Goal: Task Accomplishment & Management: Complete application form

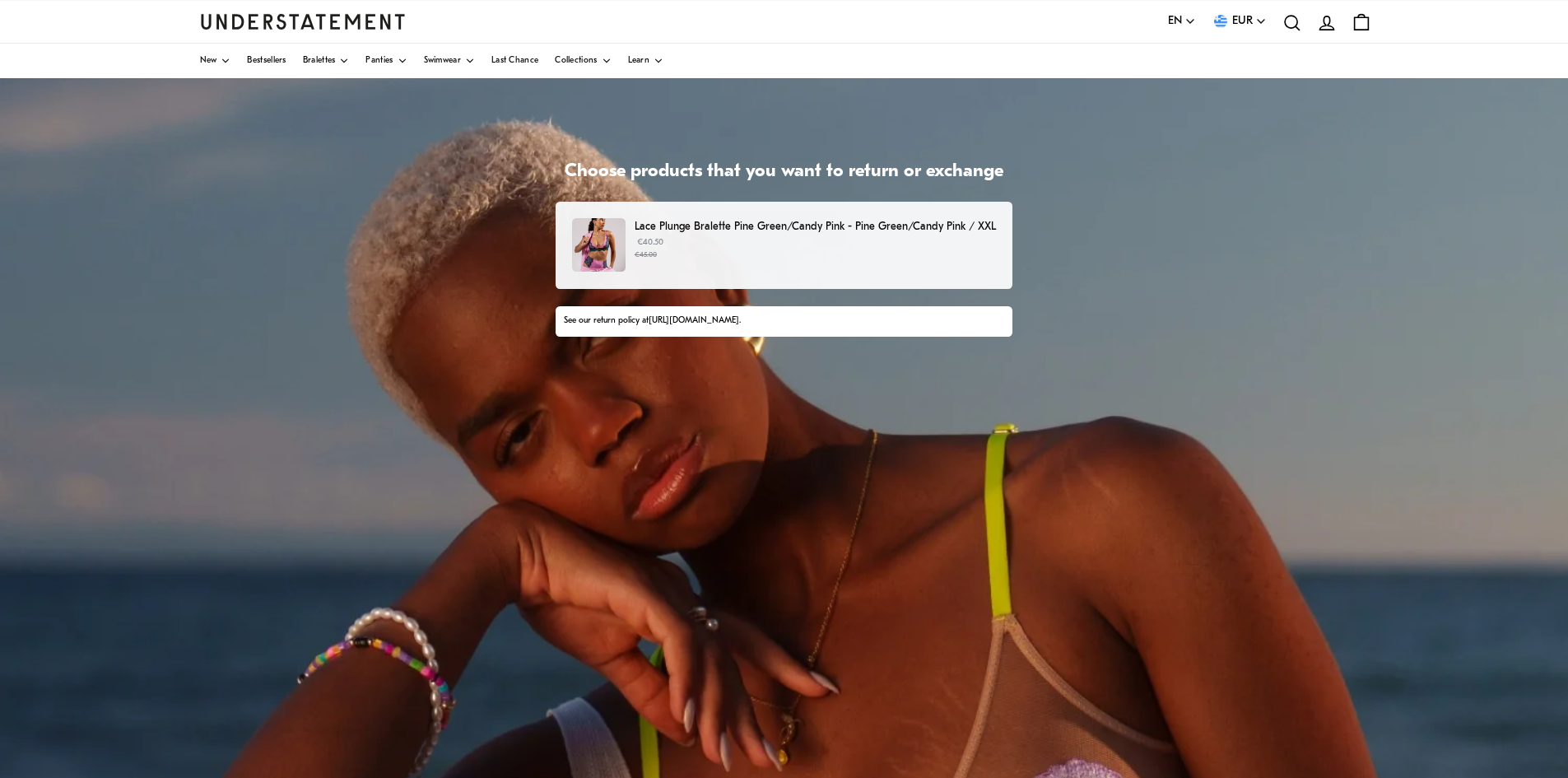
click at [850, 260] on small "€45.00" at bounding box center [815, 255] width 361 height 12
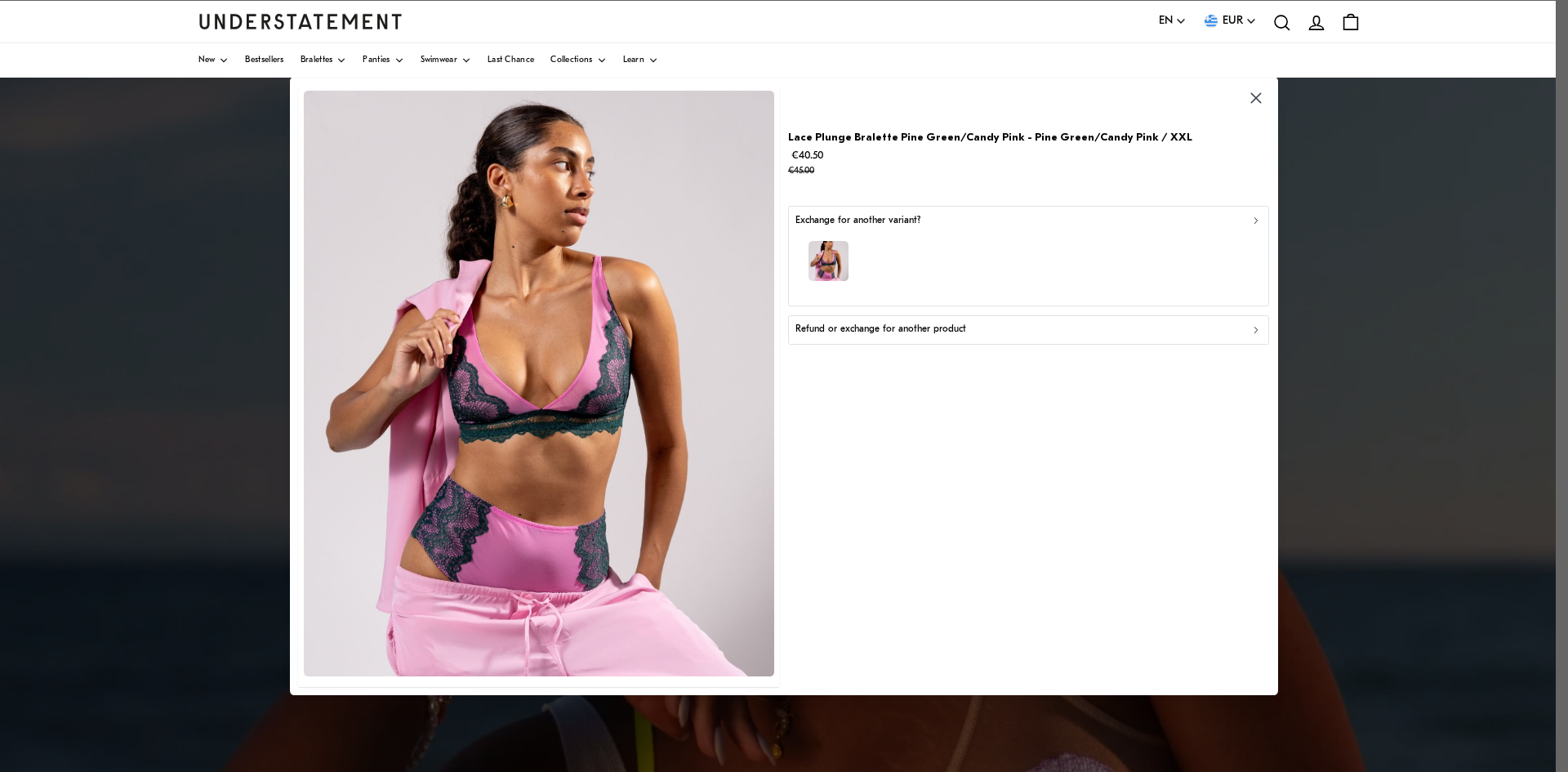
click at [984, 261] on div "button" at bounding box center [1029, 263] width 467 height 71
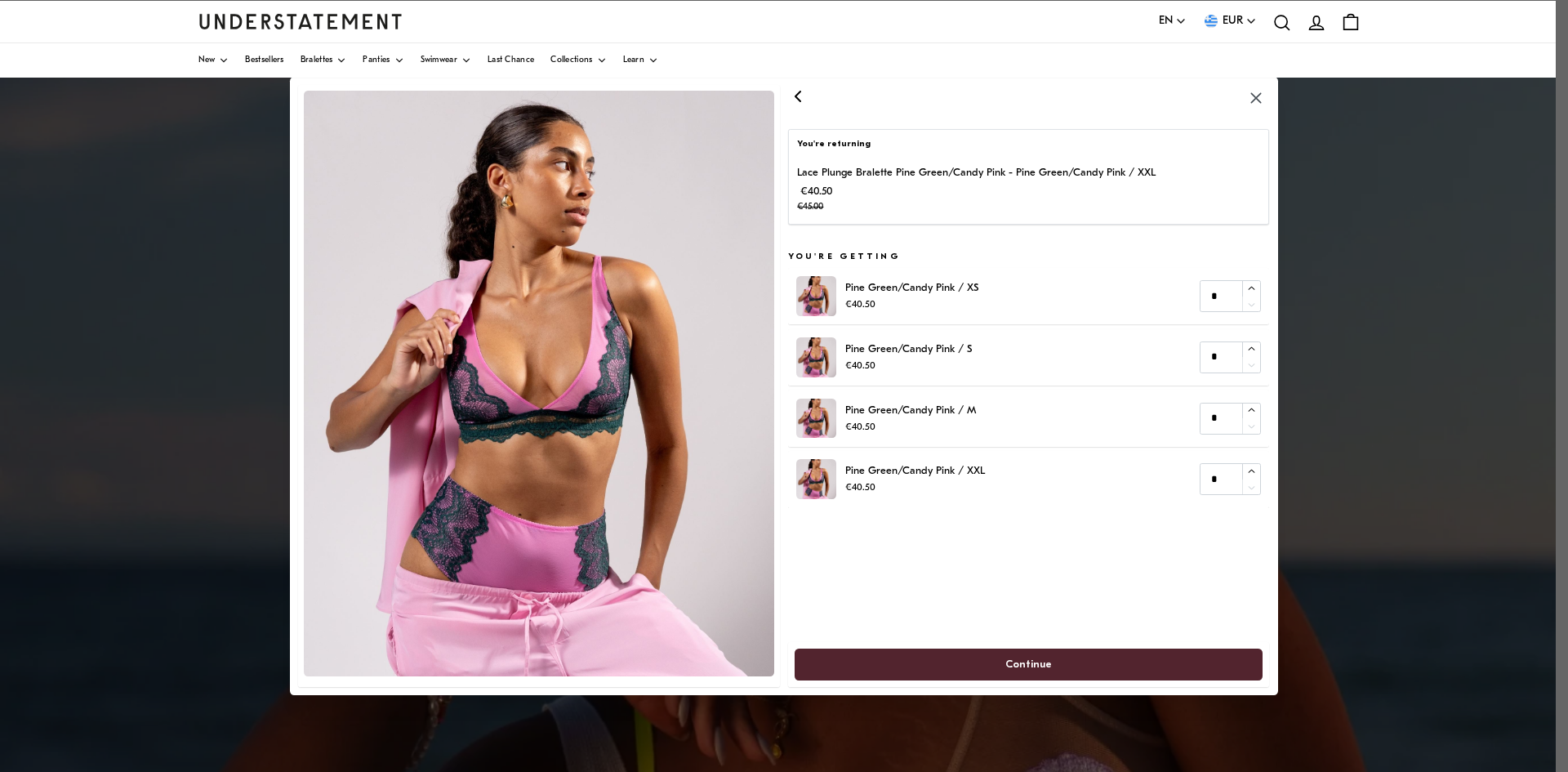
click at [798, 98] on icon "button" at bounding box center [798, 95] width 5 height 10
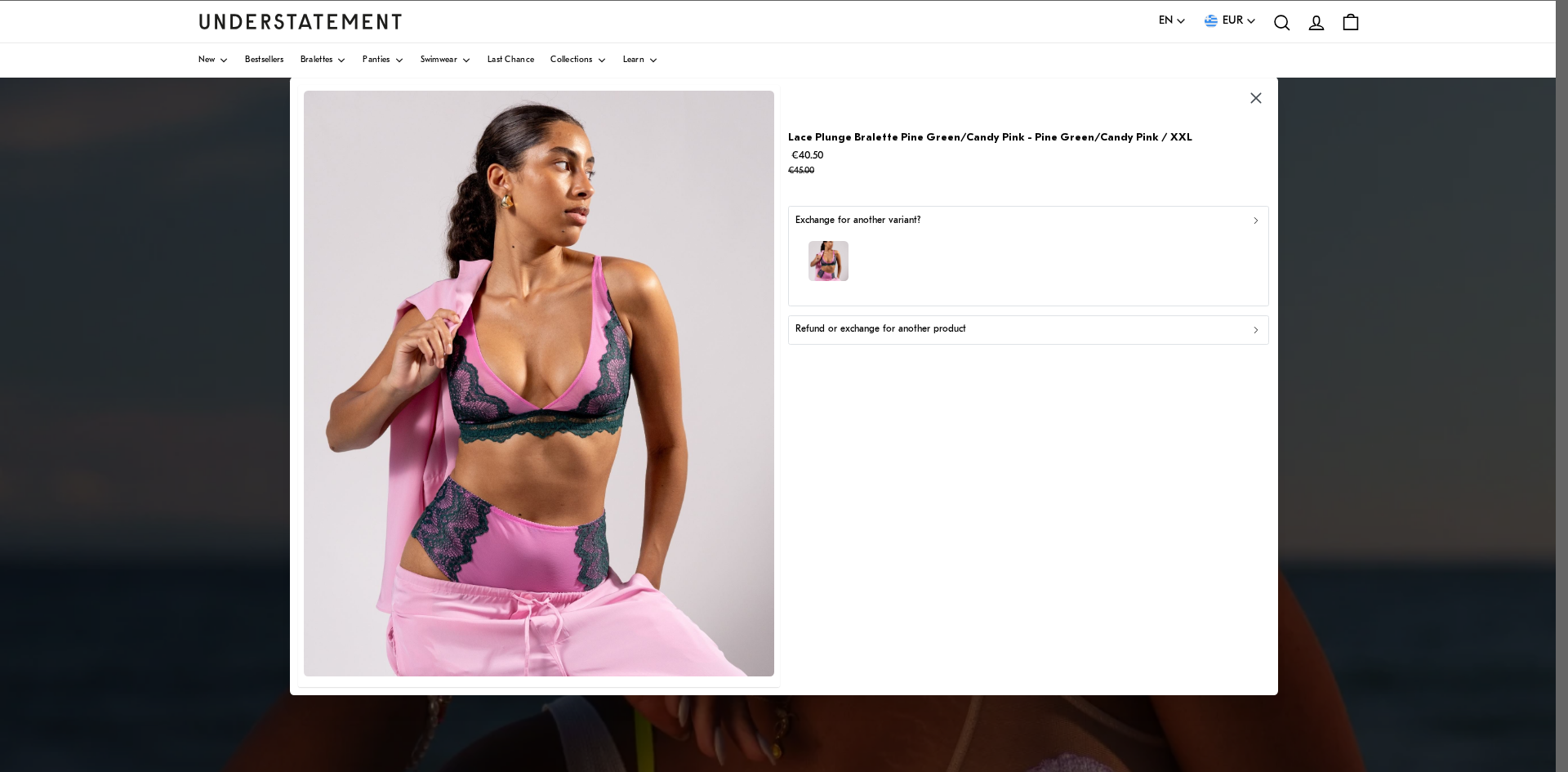
click at [939, 332] on p "Refund or exchange for another product" at bounding box center [880, 329] width 170 height 16
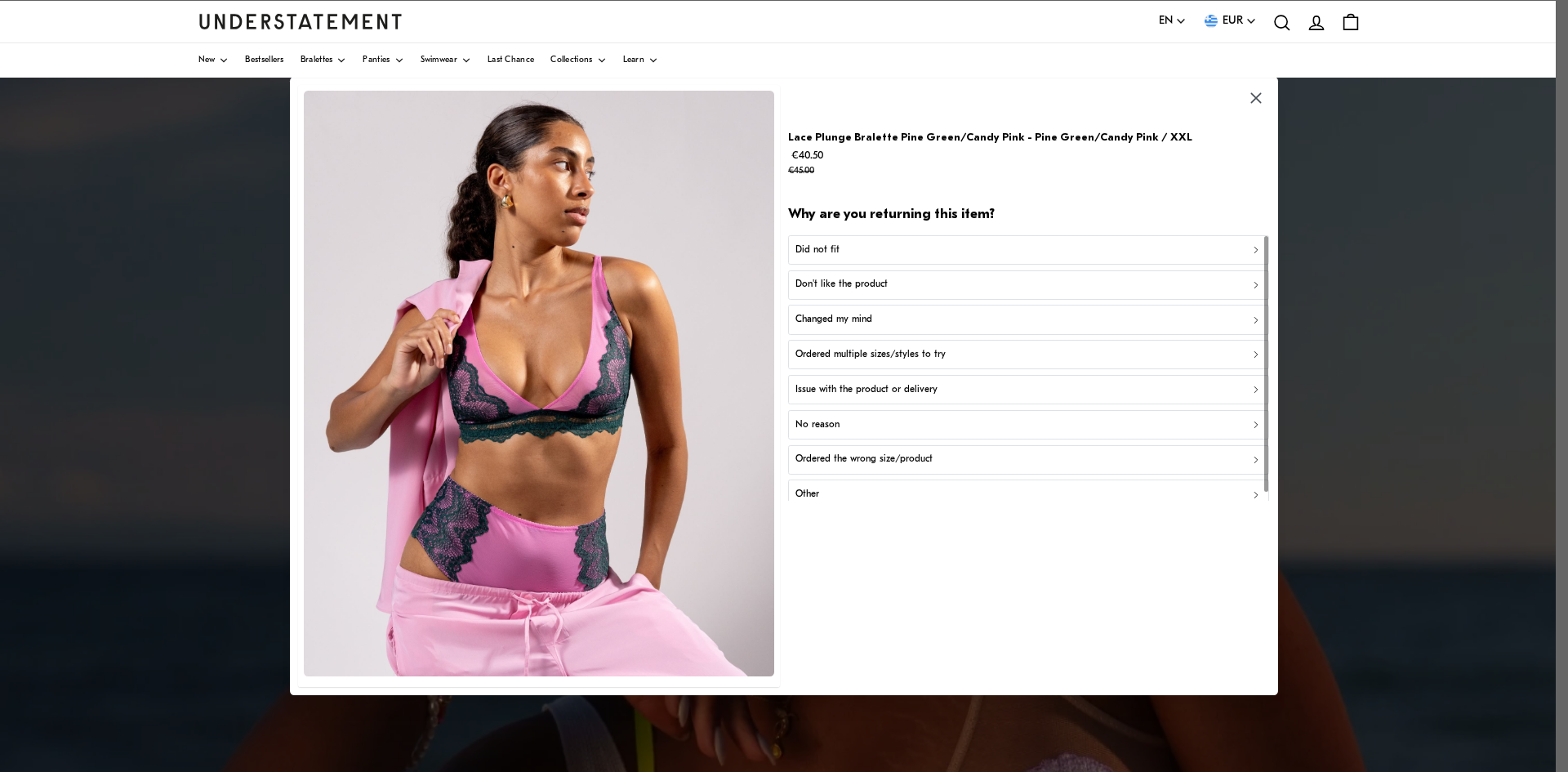
click at [893, 244] on div "Did not fit" at bounding box center [1029, 250] width 467 height 16
click at [899, 291] on div "Too big" at bounding box center [1029, 285] width 467 height 16
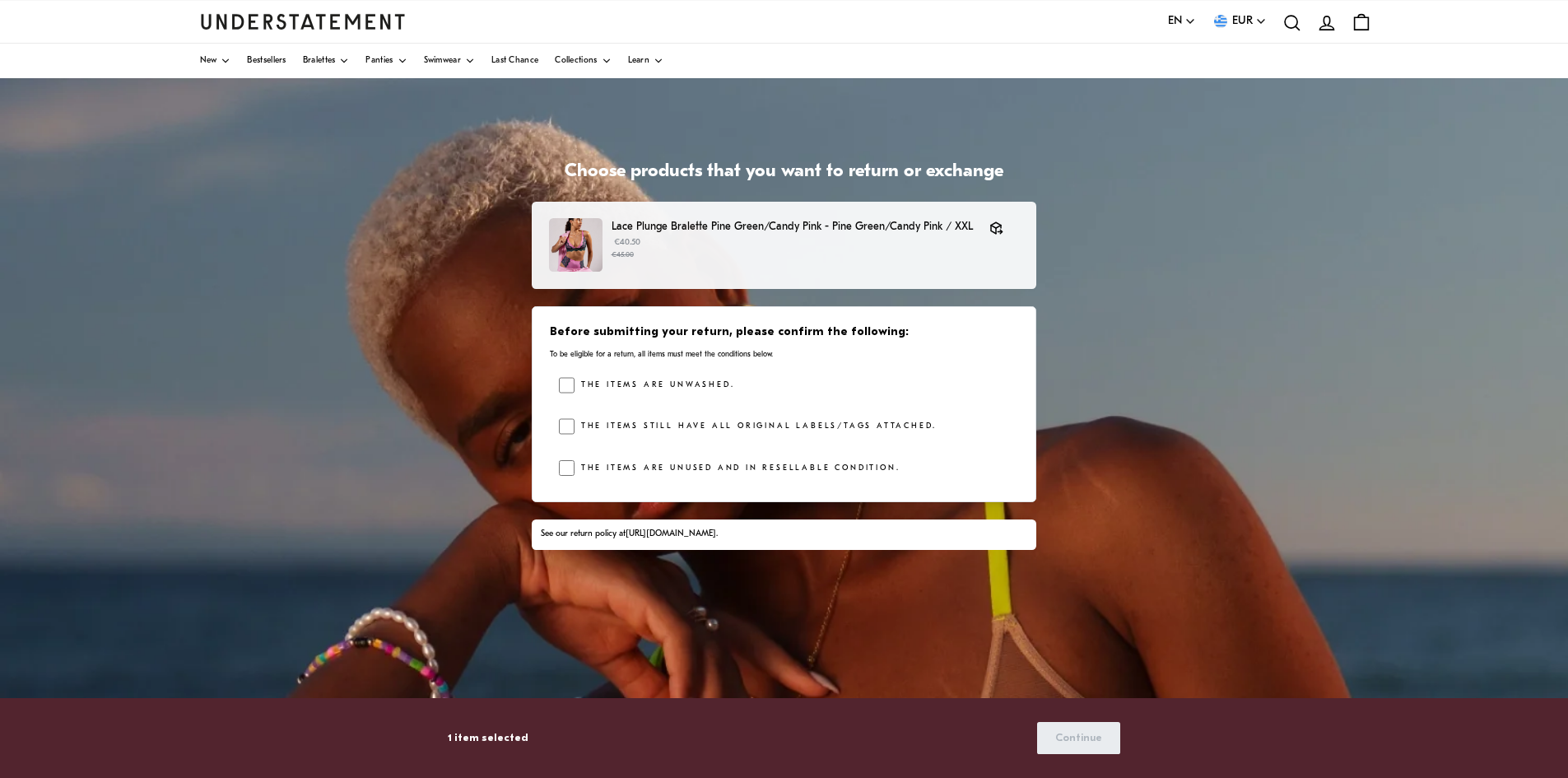
click at [630, 391] on label "The items are unwashed." at bounding box center [654, 385] width 159 height 17
click at [631, 439] on div "The items still have all original labels/tags attached." at bounding box center [756, 431] width 362 height 25
click at [578, 463] on label "The items are unused and in resellable condition." at bounding box center [737, 468] width 325 height 17
click at [635, 438] on div "The items still have all original labels/tags attached." at bounding box center [756, 431] width 362 height 25
click at [653, 434] on label "The items still have all original labels/tags attached." at bounding box center [756, 426] width 362 height 17
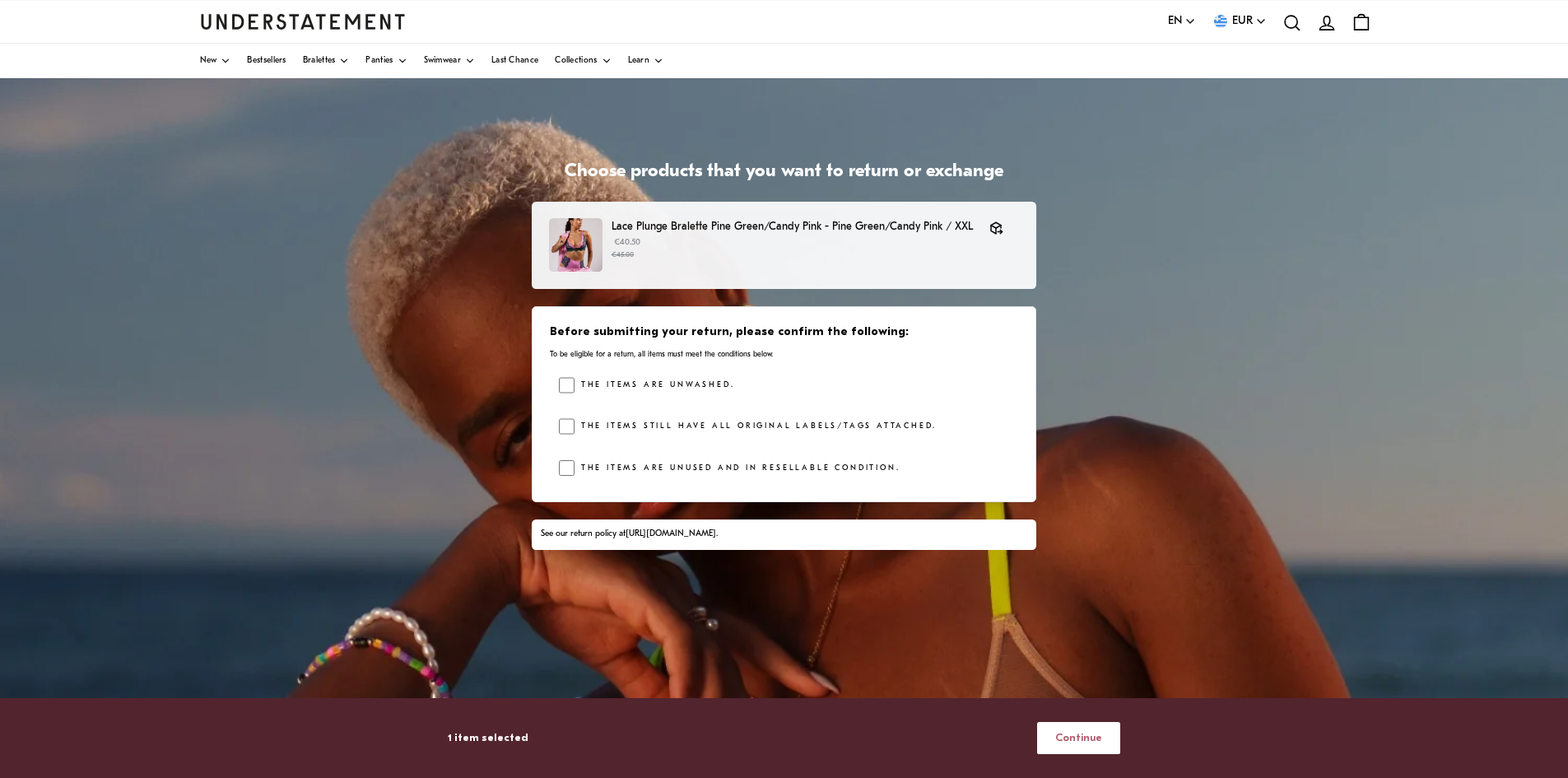
click at [1065, 742] on span "Continue" at bounding box center [1079, 738] width 47 height 30
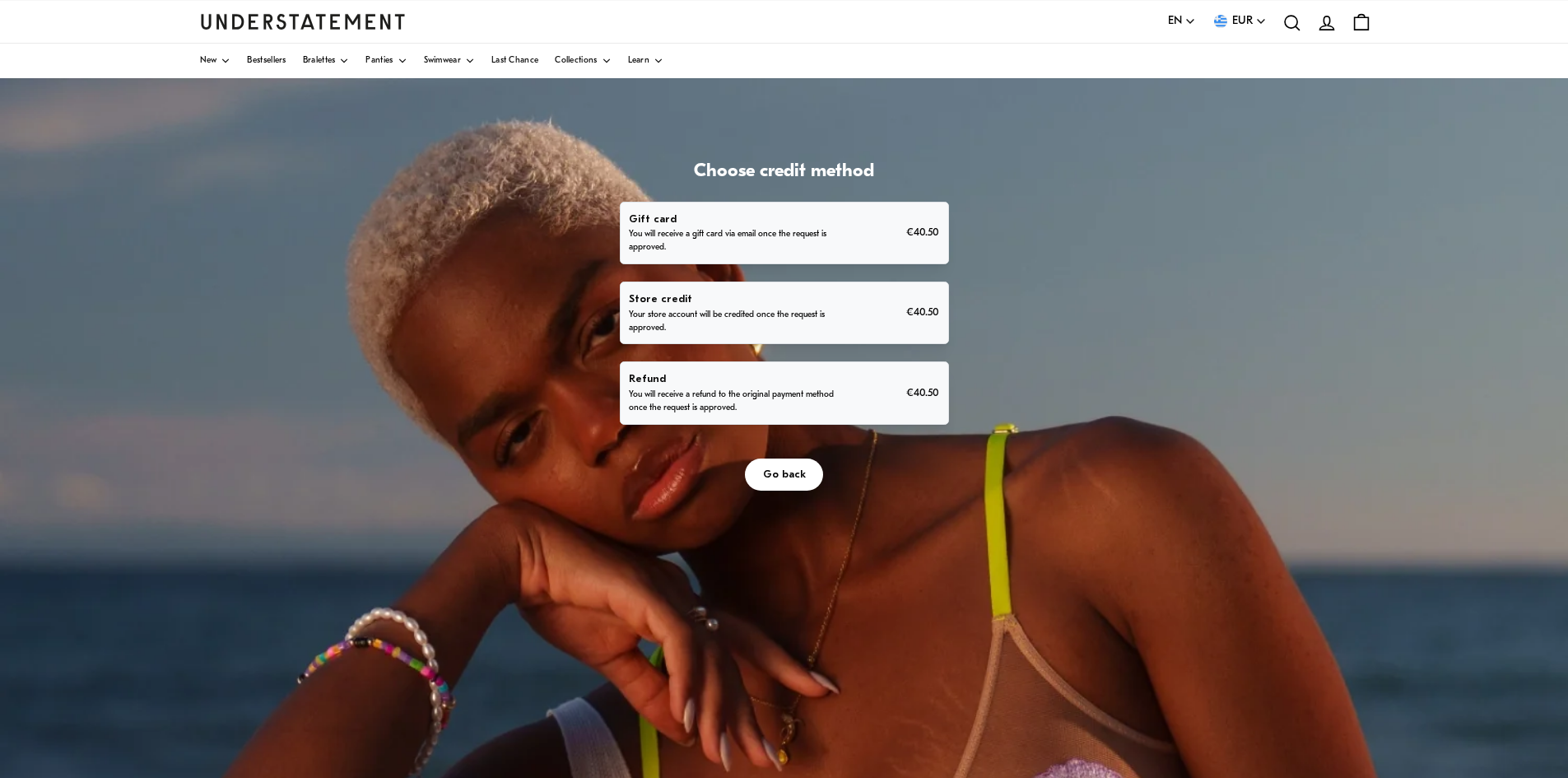
click at [751, 392] on p "You will receive a refund to the original payment method once the request is ap…" at bounding box center [733, 402] width 209 height 27
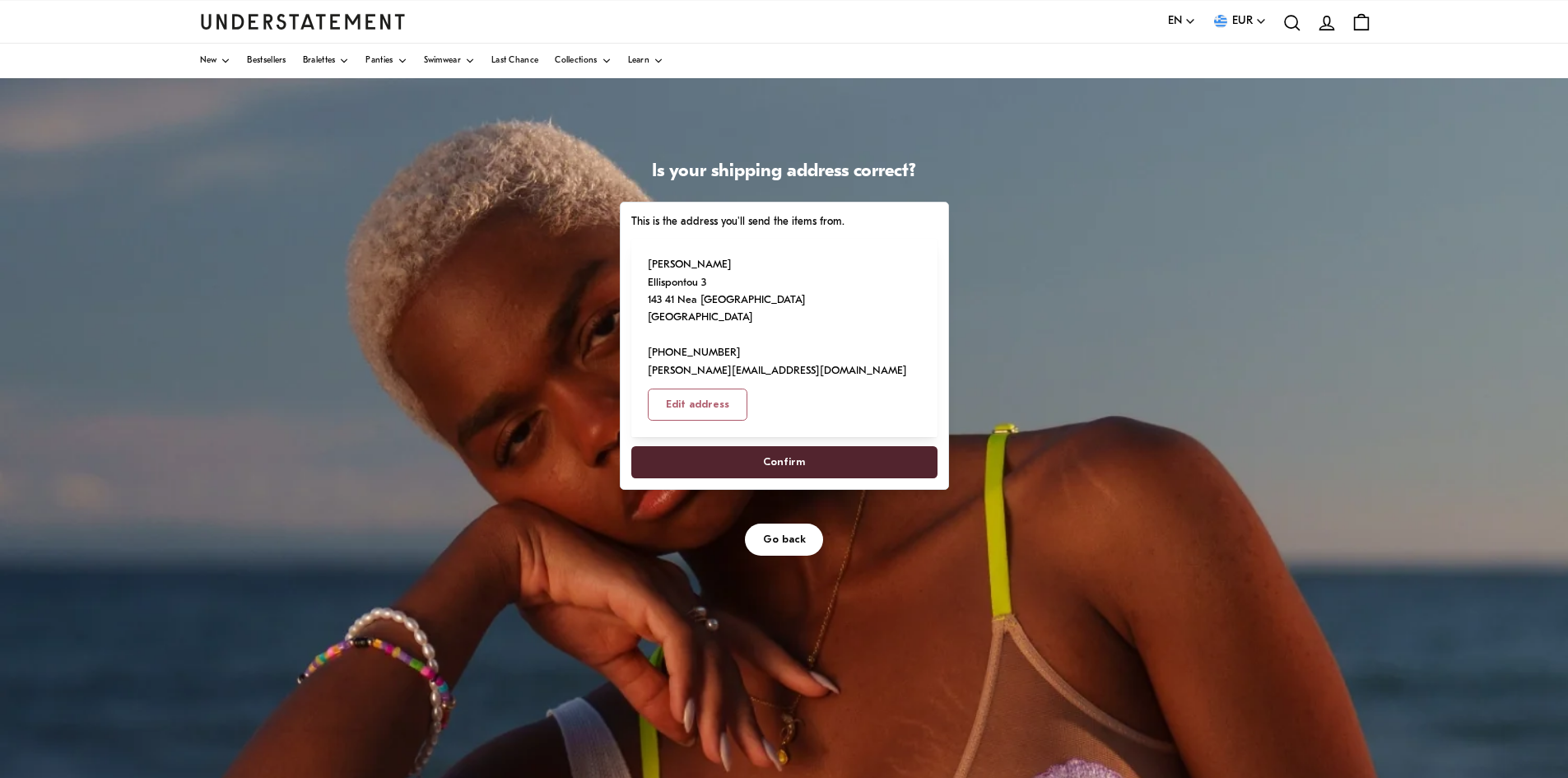
click at [837, 447] on span "Confirm" at bounding box center [783, 462] width 270 height 30
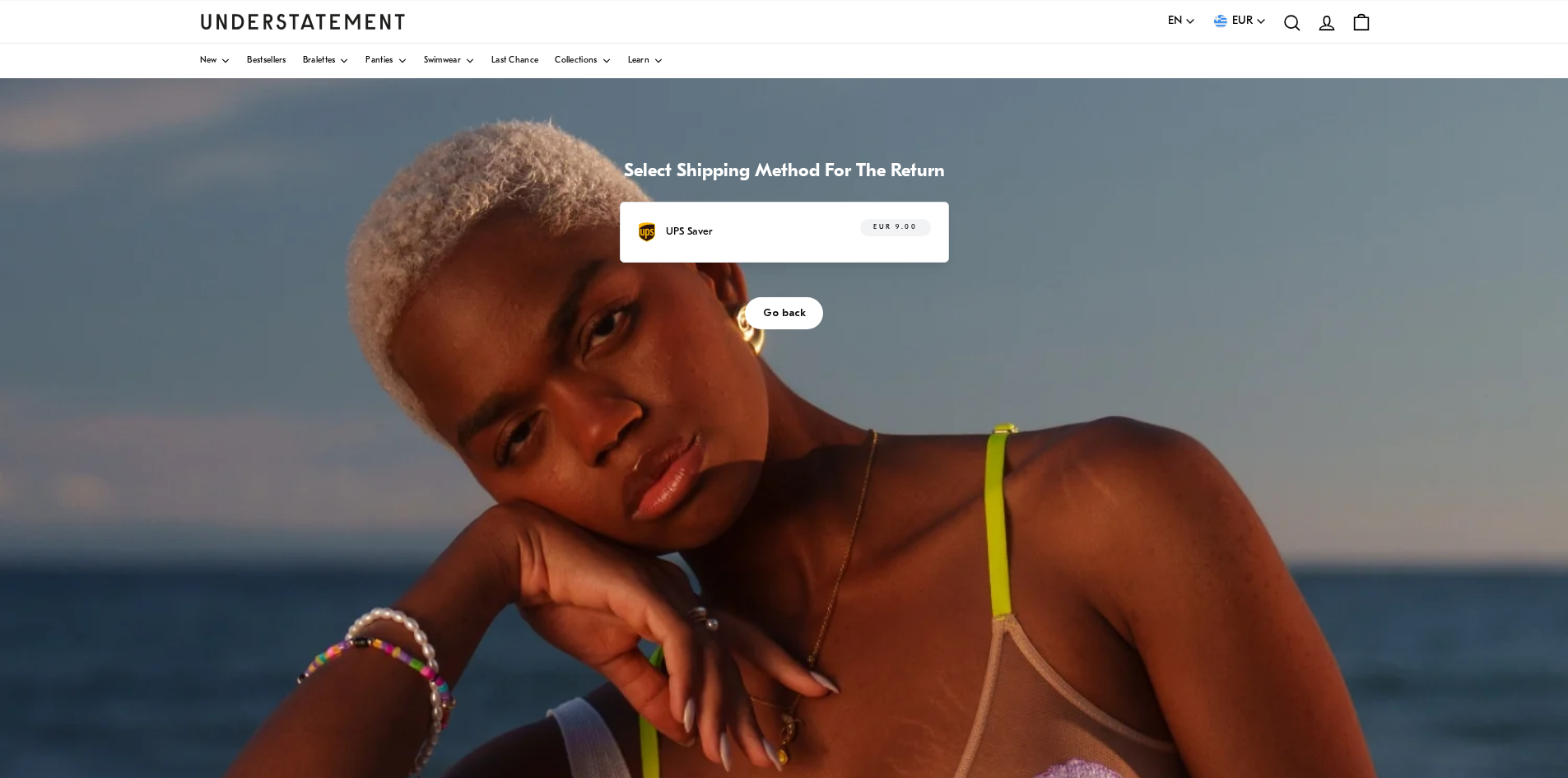
click at [808, 228] on div "UPS Saver EUR 9.00" at bounding box center [783, 231] width 293 height 26
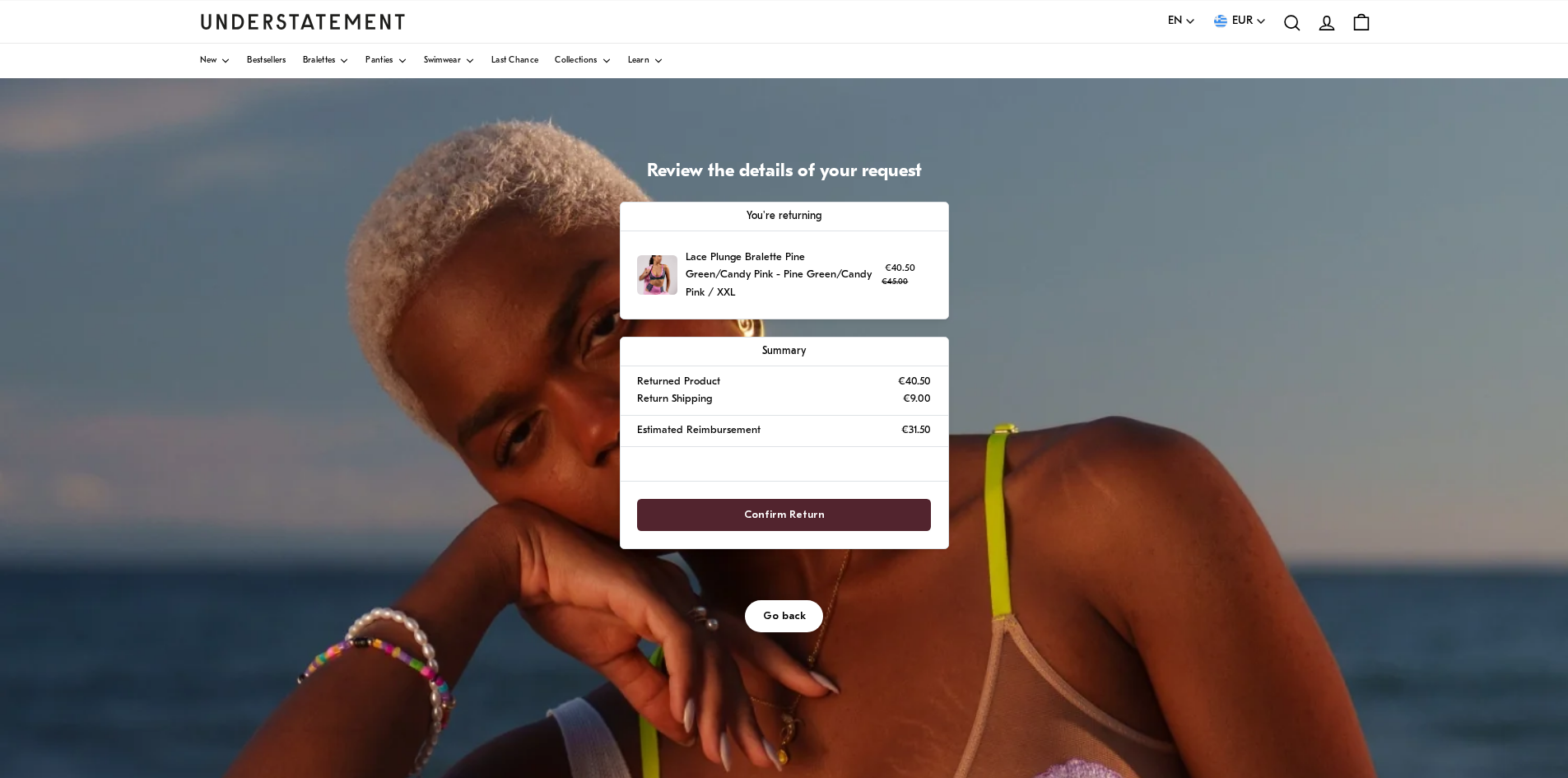
click at [779, 508] on span "Confirm Return" at bounding box center [784, 515] width 81 height 30
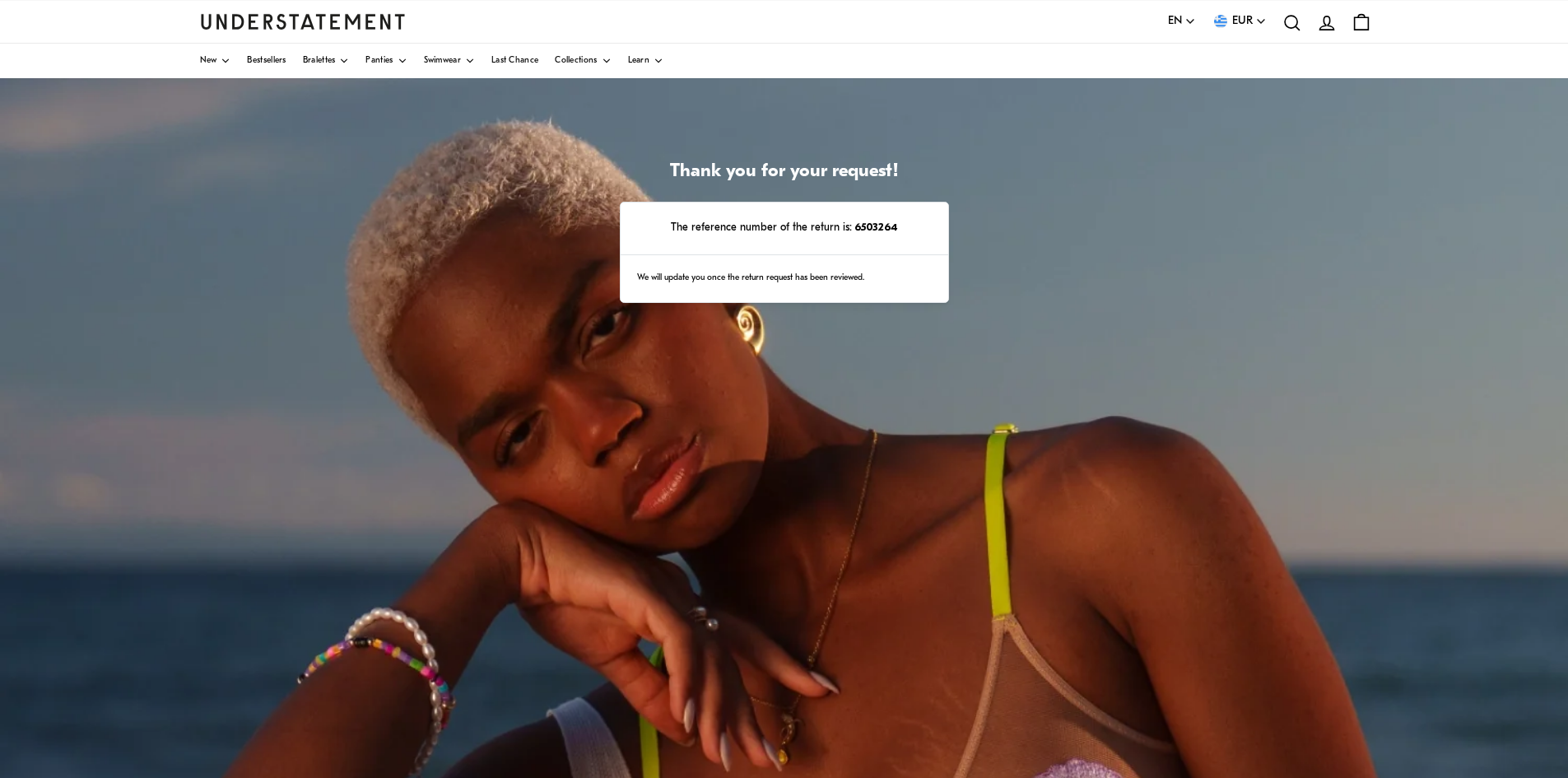
drag, startPoint x: 740, startPoint y: 279, endPoint x: 834, endPoint y: 281, distance: 94.0
click at [834, 281] on div "We will update you once the return request has been reviewed." at bounding box center [784, 280] width 327 height 48
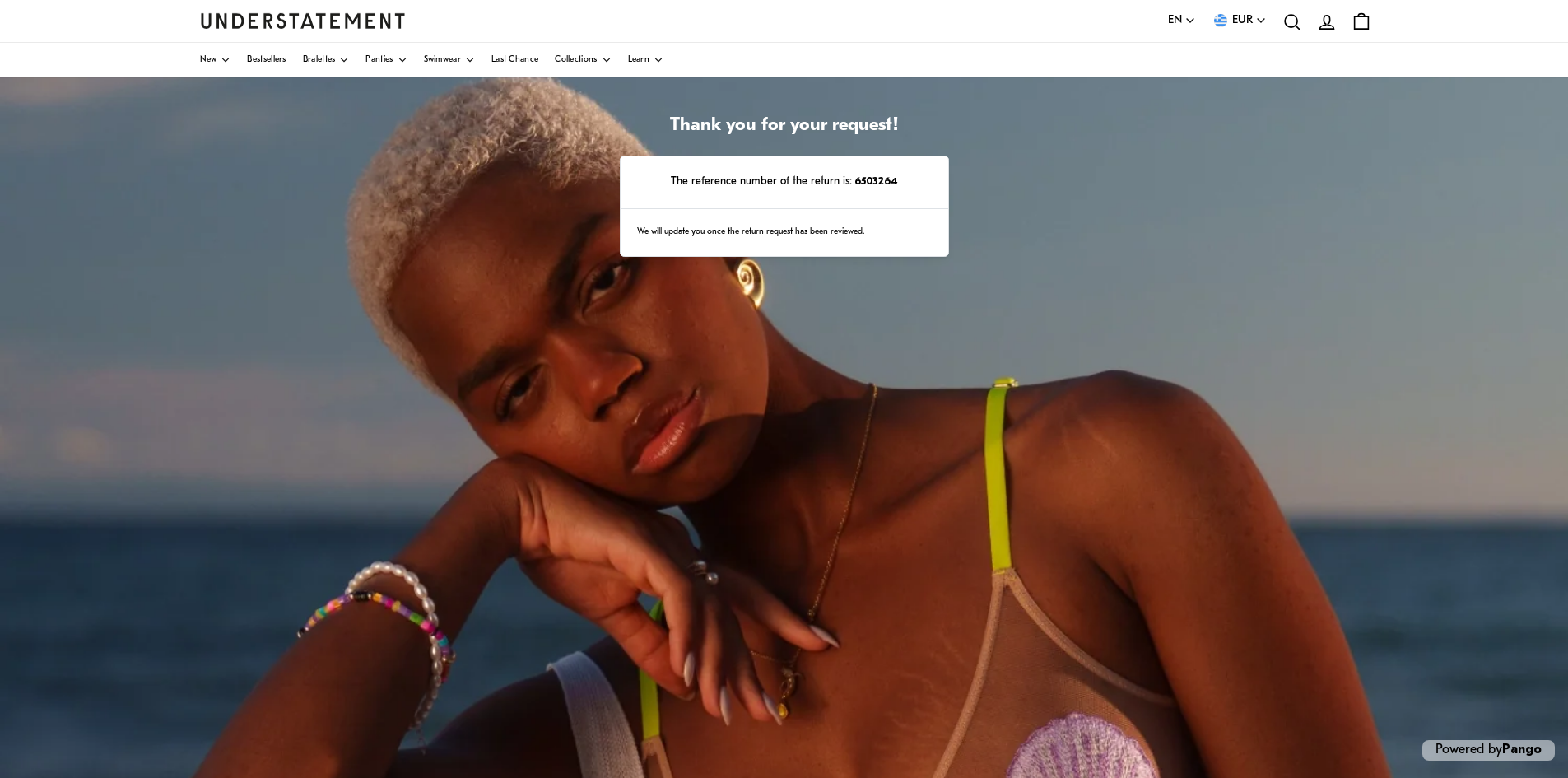
scroll to position [124, 0]
